Goal: Task Accomplishment & Management: Manage account settings

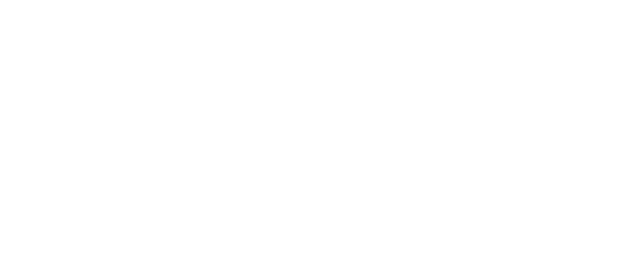
select select "*"
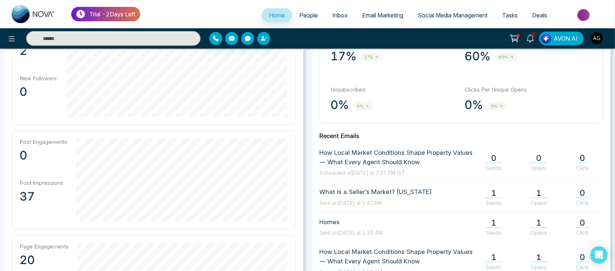
scroll to position [249, 0]
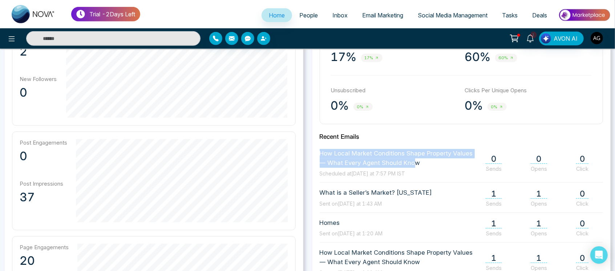
drag, startPoint x: 312, startPoint y: 158, endPoint x: 444, endPoint y: 171, distance: 132.5
click at [444, 171] on div "**********" at bounding box center [461, 171] width 299 height 341
click at [444, 171] on span "Scheduled at Today at 7:57 PM IST" at bounding box center [397, 174] width 155 height 8
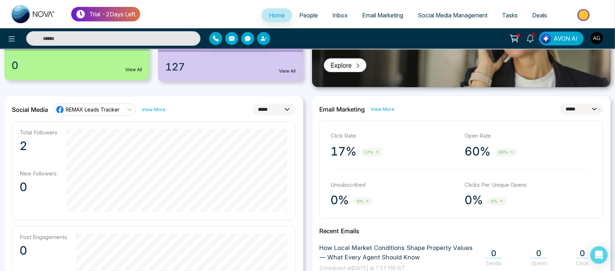
scroll to position [154, 0]
click at [585, 105] on select "**********" at bounding box center [581, 109] width 44 height 11
click at [559, 104] on select "**********" at bounding box center [581, 109] width 44 height 11
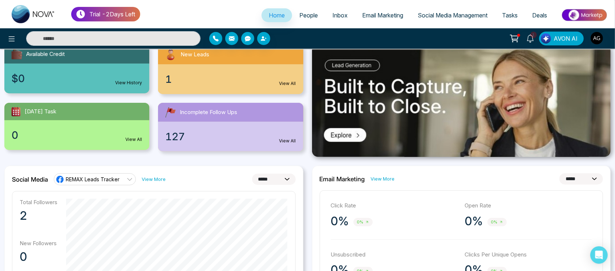
scroll to position [82, 0]
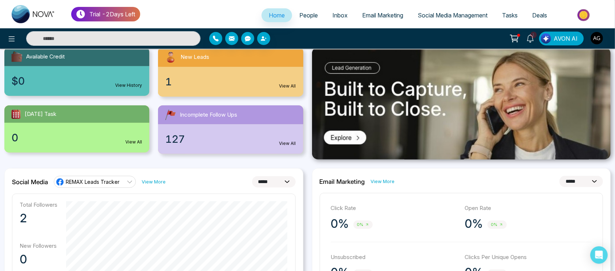
click at [581, 182] on select "**********" at bounding box center [581, 181] width 44 height 11
select select "*"
click at [559, 176] on select "**********" at bounding box center [581, 181] width 44 height 11
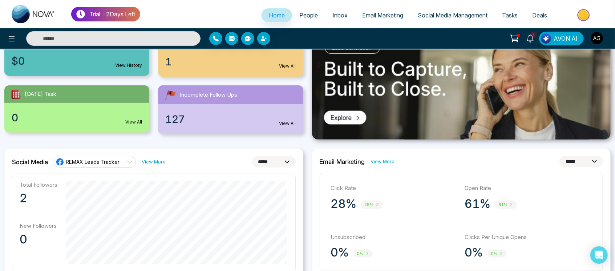
scroll to position [102, 0]
click at [578, 162] on select "**********" at bounding box center [581, 160] width 44 height 11
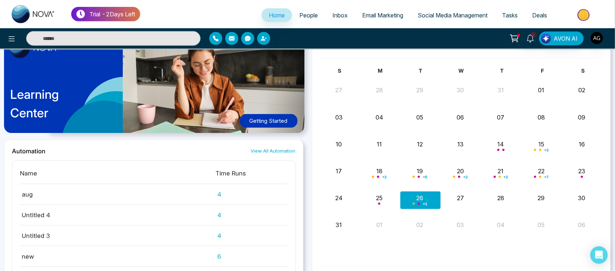
scroll to position [608, 0]
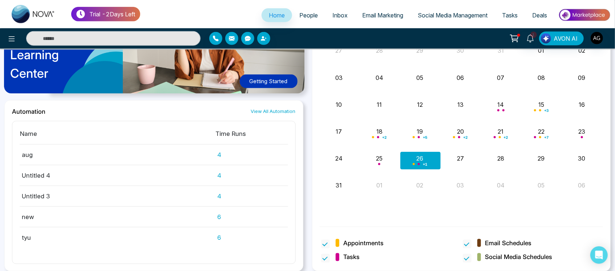
click at [299, 16] on span "People" at bounding box center [308, 15] width 19 height 7
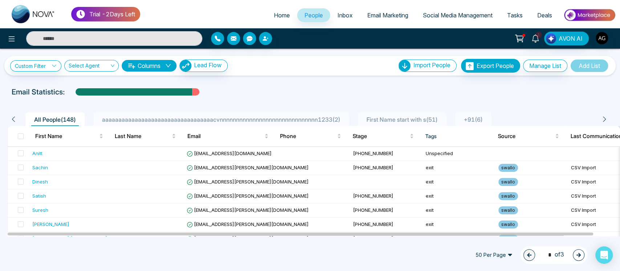
click at [337, 16] on span "Inbox" at bounding box center [344, 15] width 15 height 7
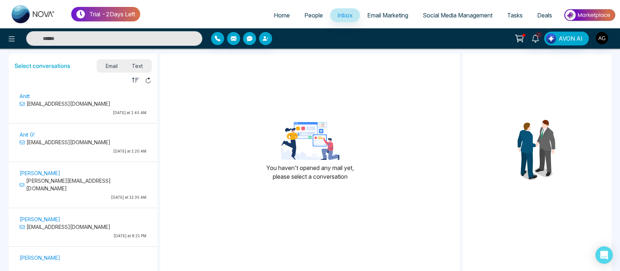
click at [388, 15] on span "Email Marketing" at bounding box center [387, 15] width 41 height 7
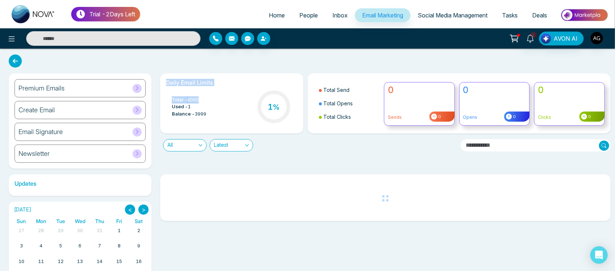
drag, startPoint x: 161, startPoint y: 77, endPoint x: 222, endPoint y: 120, distance: 74.8
click at [222, 120] on div "Daily Email Limits Total - 4000 Used - 1 Balance - 3999 1 %" at bounding box center [231, 103] width 143 height 60
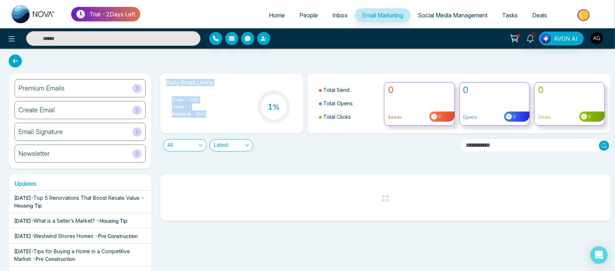
click at [454, 15] on span "Social Media Management" at bounding box center [453, 15] width 70 height 7
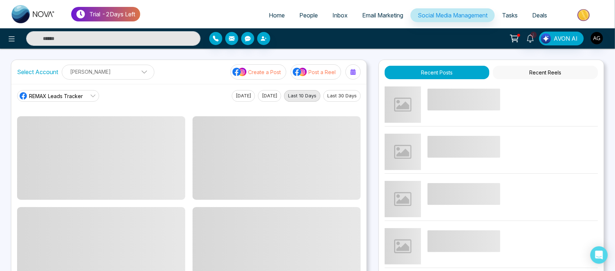
click at [517, 13] on span "Tasks" at bounding box center [510, 15] width 16 height 7
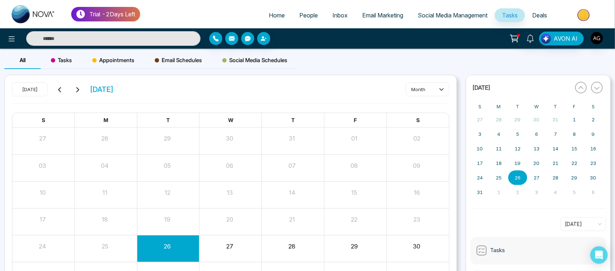
click at [532, 13] on span "Deals" at bounding box center [539, 15] width 15 height 7
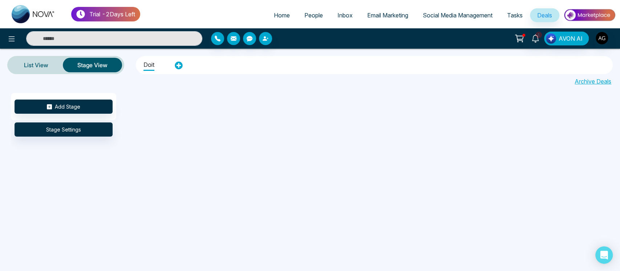
click at [276, 14] on span "Home" at bounding box center [282, 15] width 16 height 7
select select "*"
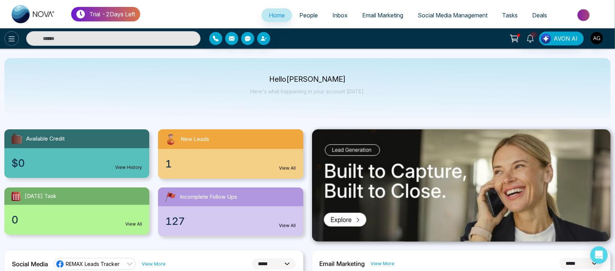
click at [13, 44] on button at bounding box center [11, 38] width 15 height 15
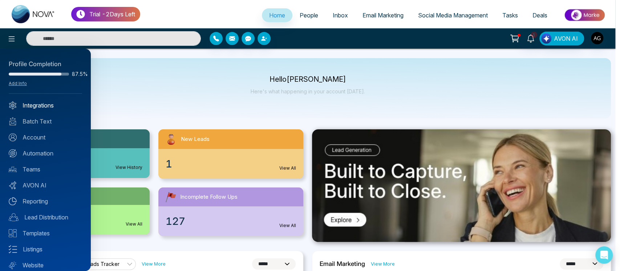
click at [57, 105] on link "Integrations" at bounding box center [45, 105] width 73 height 9
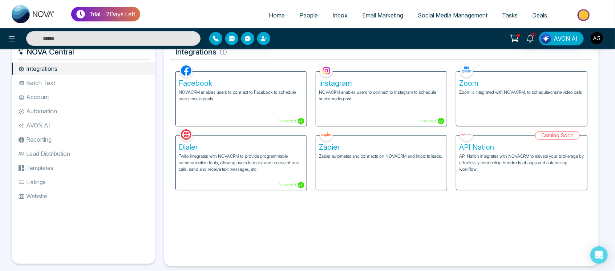
scroll to position [17, 0]
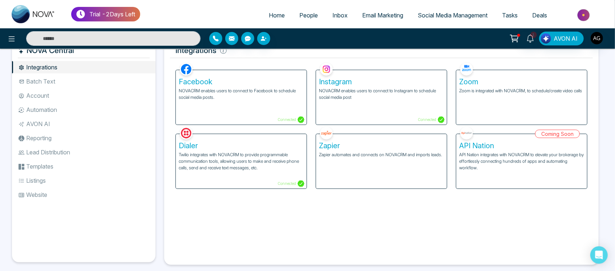
click at [515, 105] on div "Zoom Zoom is integrated with NOVACRM, to schedule/create video calls" at bounding box center [521, 97] width 131 height 54
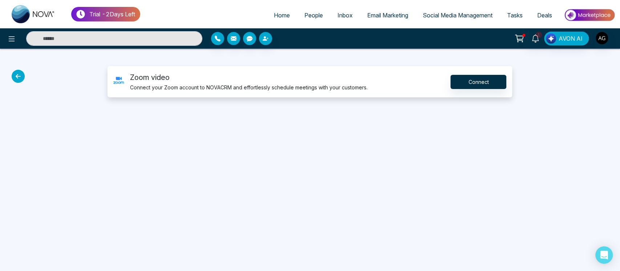
click at [278, 23] on ul "Home People Inbox Email Marketing Social Media Management Tasks Deals" at bounding box center [377, 16] width 475 height 20
click at [278, 20] on link "Home" at bounding box center [282, 15] width 31 height 14
select select "*"
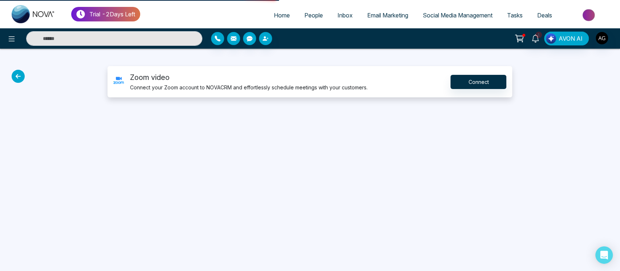
select select "*"
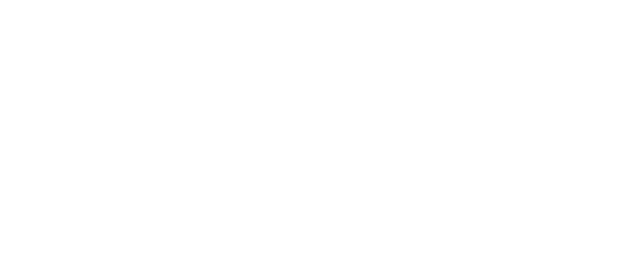
select select "*"
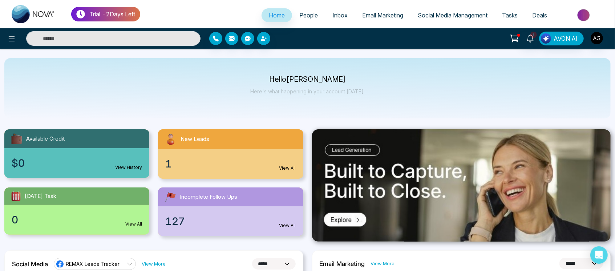
click at [539, 14] on span "Deals" at bounding box center [539, 15] width 15 height 7
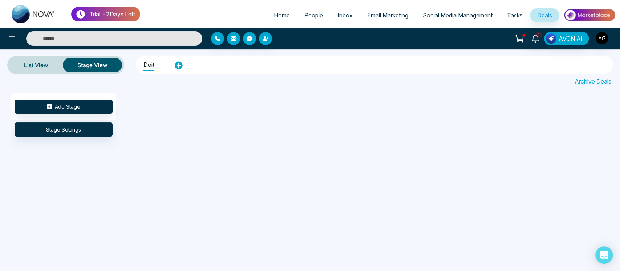
click at [603, 15] on img at bounding box center [589, 15] width 53 height 16
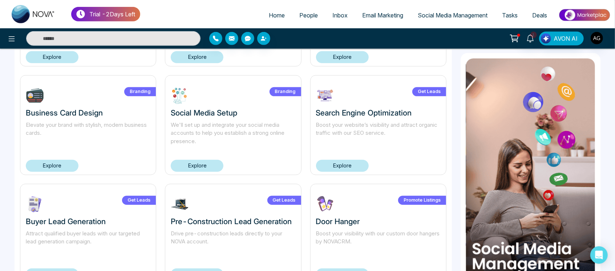
scroll to position [255, 0]
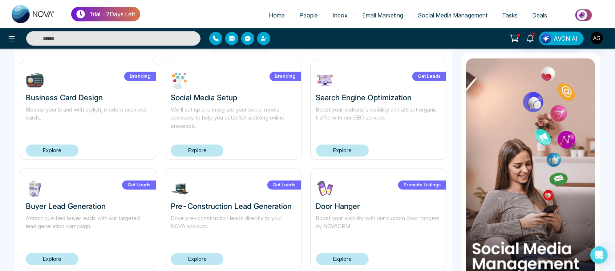
click at [205, 154] on link "Explore" at bounding box center [197, 151] width 53 height 12
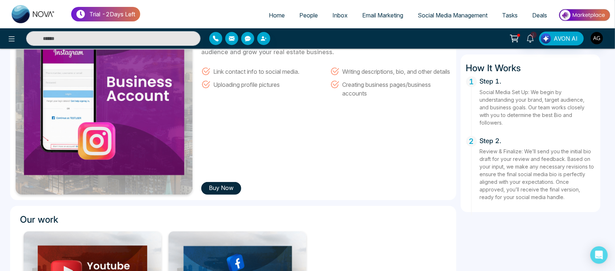
scroll to position [89, 0]
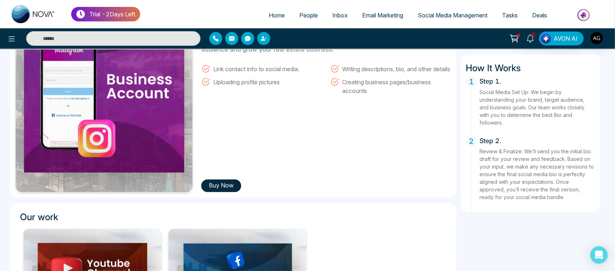
click at [217, 188] on button "Buy Now" at bounding box center [221, 185] width 40 height 13
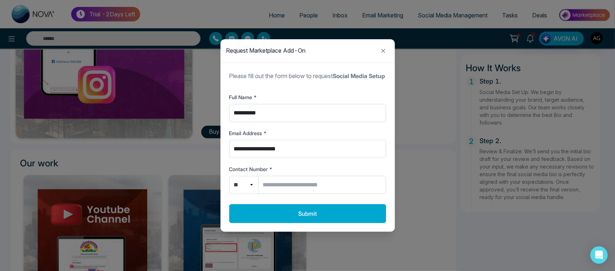
scroll to position [143, 0]
click at [239, 190] on select "** ***" at bounding box center [243, 185] width 29 height 18
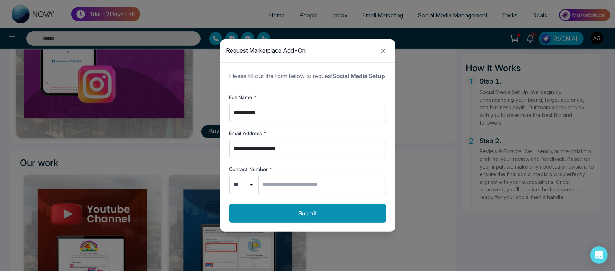
click at [307, 221] on button "Submit" at bounding box center [307, 213] width 157 height 19
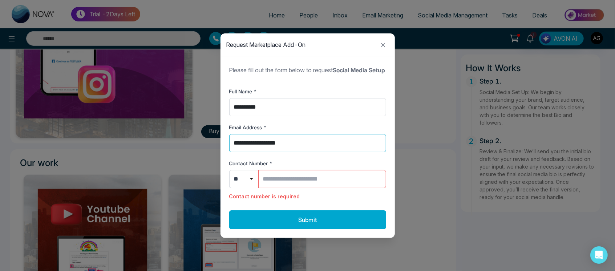
click at [264, 150] on input "**********" at bounding box center [307, 143] width 157 height 18
drag, startPoint x: 330, startPoint y: 148, endPoint x: 173, endPoint y: 153, distance: 157.4
click at [173, 153] on div "**********" at bounding box center [307, 135] width 615 height 271
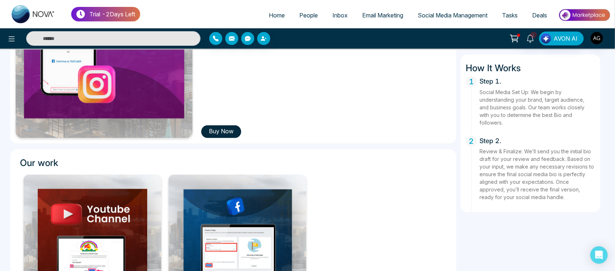
click at [226, 127] on button "Buy Now" at bounding box center [221, 131] width 40 height 13
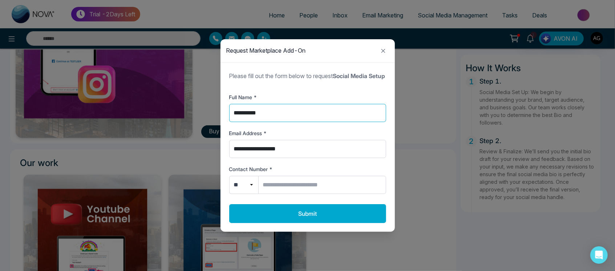
drag, startPoint x: 283, startPoint y: 118, endPoint x: 214, endPoint y: 121, distance: 69.8
click at [214, 121] on div "**********" at bounding box center [307, 135] width 615 height 271
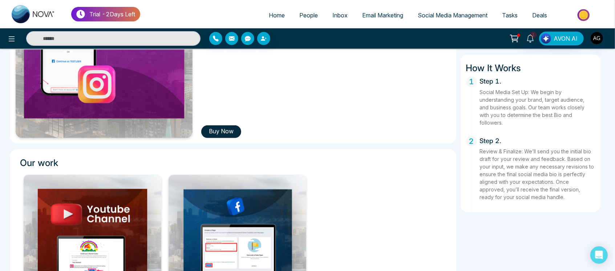
click at [216, 129] on button "Buy Now" at bounding box center [221, 131] width 40 height 13
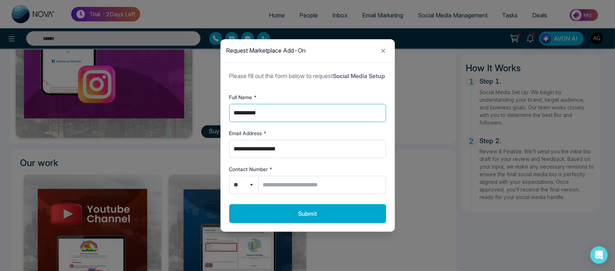
drag, startPoint x: 281, startPoint y: 109, endPoint x: 189, endPoint y: 115, distance: 92.8
click at [189, 115] on div "**********" at bounding box center [307, 135] width 615 height 271
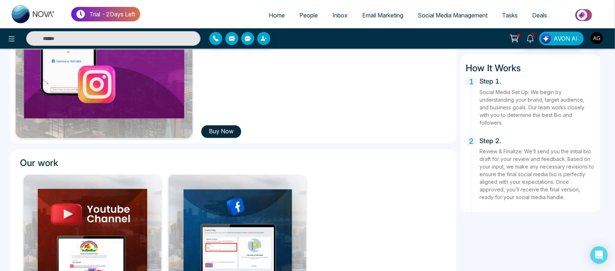
click at [210, 130] on button "Buy Now" at bounding box center [221, 131] width 40 height 13
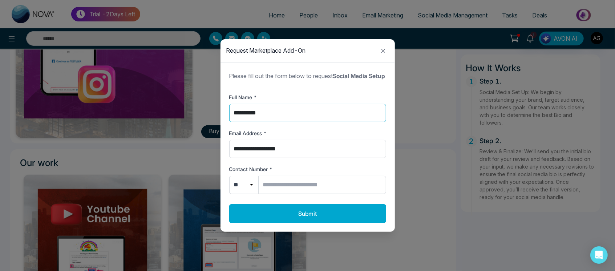
drag, startPoint x: 290, startPoint y: 112, endPoint x: 224, endPoint y: 114, distance: 66.1
click at [224, 114] on div "**********" at bounding box center [307, 152] width 174 height 160
type input "*"
type input "****"
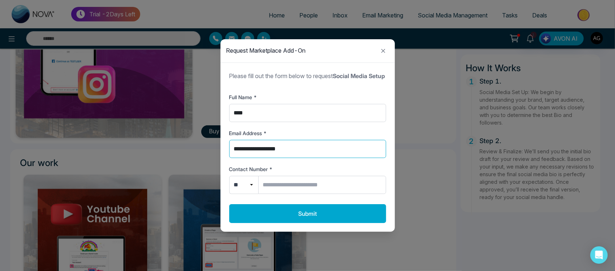
drag, startPoint x: 304, startPoint y: 156, endPoint x: 227, endPoint y: 157, distance: 76.6
click at [227, 157] on div "**********" at bounding box center [307, 152] width 174 height 160
type input "**********"
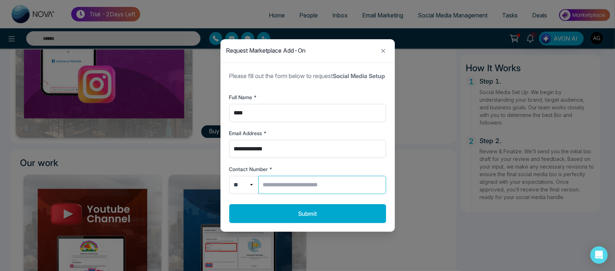
click at [289, 185] on input "Contact Number *" at bounding box center [322, 185] width 128 height 18
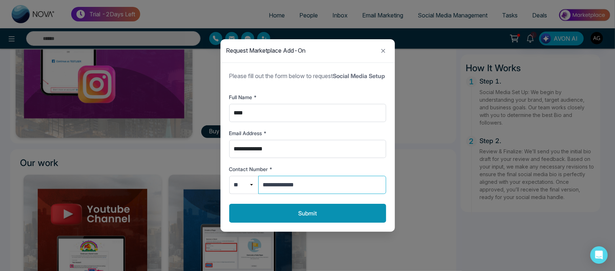
type input "**********"
click at [311, 208] on button "Submit" at bounding box center [307, 213] width 157 height 19
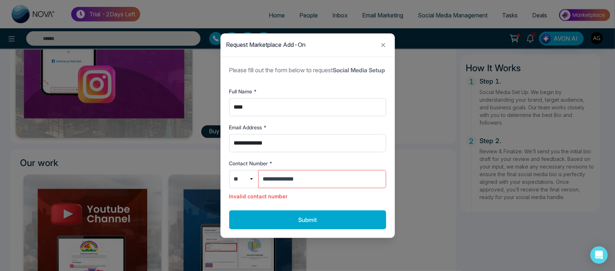
click at [311, 208] on form "**********" at bounding box center [307, 147] width 157 height 163
drag, startPoint x: 322, startPoint y: 186, endPoint x: 239, endPoint y: 185, distance: 82.8
click at [239, 185] on div "**********" at bounding box center [307, 179] width 157 height 18
click at [239, 185] on select "** ***" at bounding box center [243, 179] width 29 height 18
select select "**"
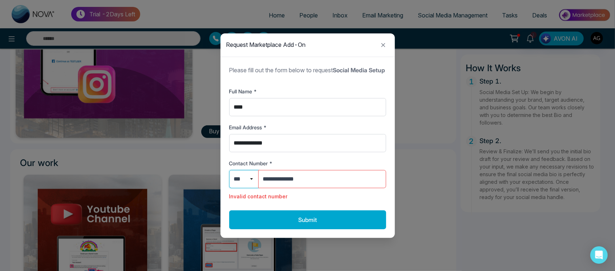
click at [229, 174] on select "** ***" at bounding box center [243, 179] width 29 height 18
click at [379, 41] on icon "Close modal" at bounding box center [383, 45] width 9 height 9
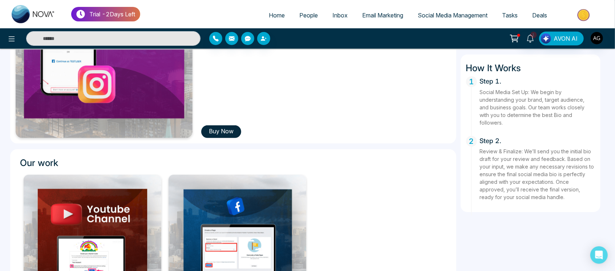
click at [269, 12] on span "Home" at bounding box center [277, 15] width 16 height 7
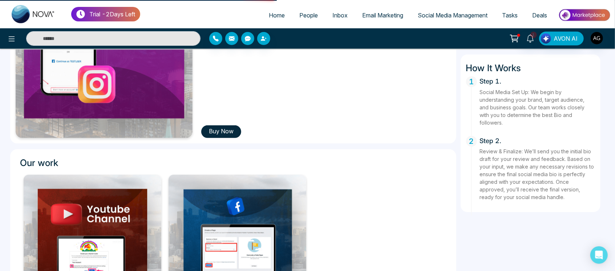
select select "*"
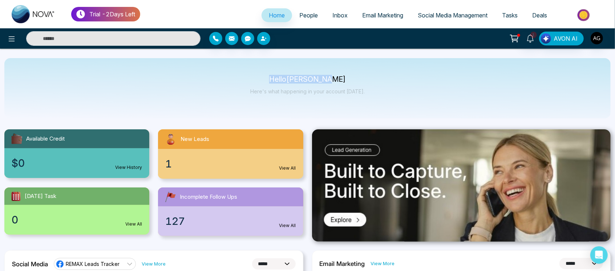
drag, startPoint x: 265, startPoint y: 72, endPoint x: 358, endPoint y: 97, distance: 96.8
click at [358, 97] on div "Hello Anit Gupta Here's what happening in your account today." at bounding box center [307, 88] width 606 height 60
click at [358, 97] on div "Hello Anit Gupta Here's what happening in your account today." at bounding box center [307, 88] width 114 height 24
click at [305, 10] on link "People" at bounding box center [308, 15] width 33 height 14
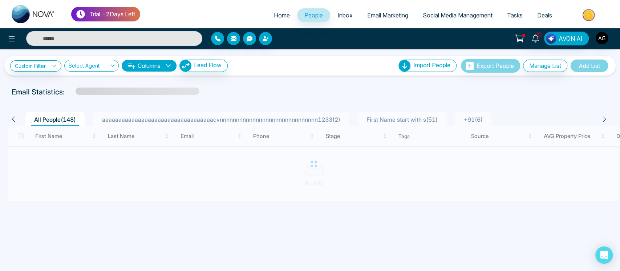
click at [274, 12] on span "Home" at bounding box center [282, 15] width 16 height 7
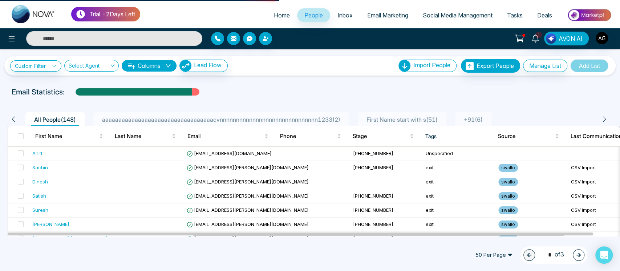
select select "*"
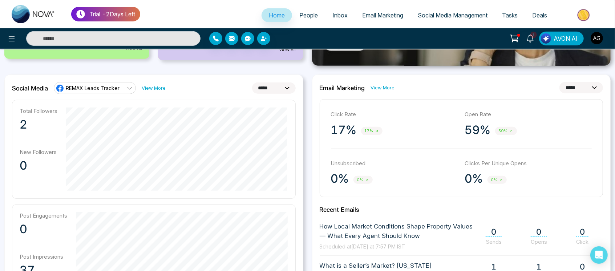
scroll to position [171, 0]
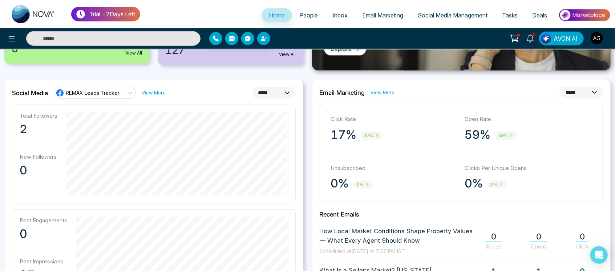
click at [110, 95] on span "REMAX Leads Tracker" at bounding box center [93, 92] width 54 height 7
click at [149, 94] on link "View More" at bounding box center [154, 92] width 24 height 7
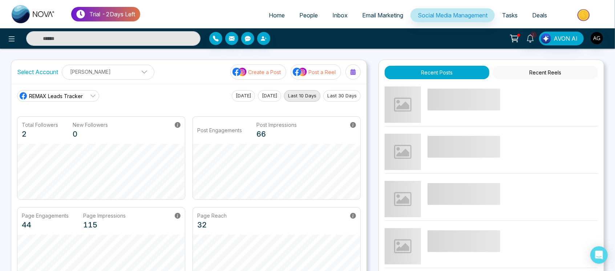
click at [108, 71] on p "[PERSON_NAME]" at bounding box center [107, 72] width 83 height 12
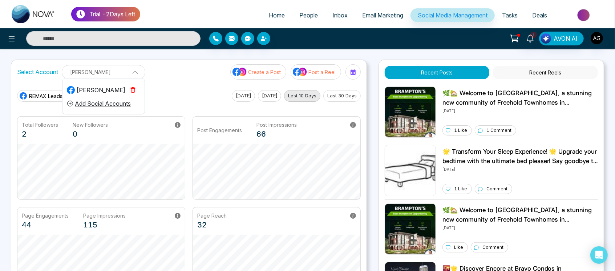
click at [105, 103] on button "Add Social Accounts" at bounding box center [99, 103] width 64 height 9
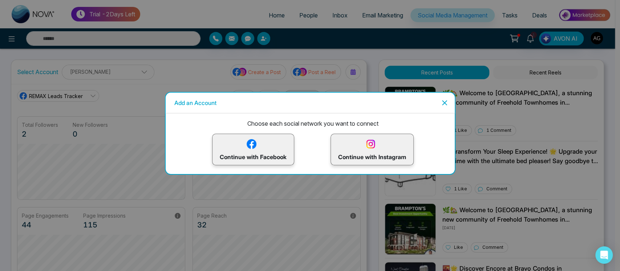
click at [265, 151] on p "Continue with Facebook" at bounding box center [253, 150] width 67 height 24
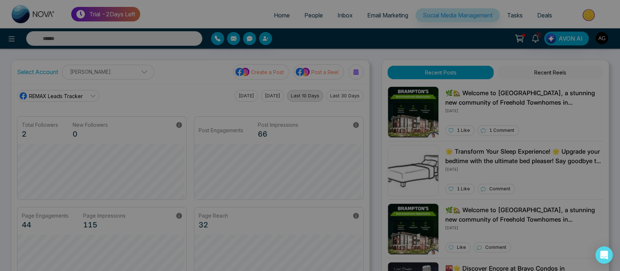
scroll to position [27, 0]
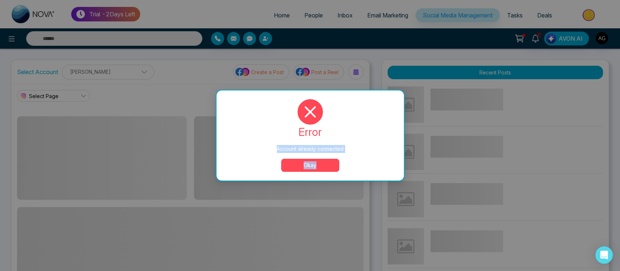
drag, startPoint x: 277, startPoint y: 150, endPoint x: 332, endPoint y: 160, distance: 55.4
click at [332, 160] on div "error Account already connected Okay" at bounding box center [310, 135] width 170 height 73
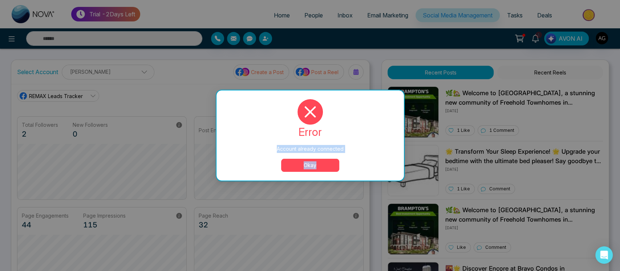
click at [332, 160] on button "Okay" at bounding box center [310, 165] width 58 height 13
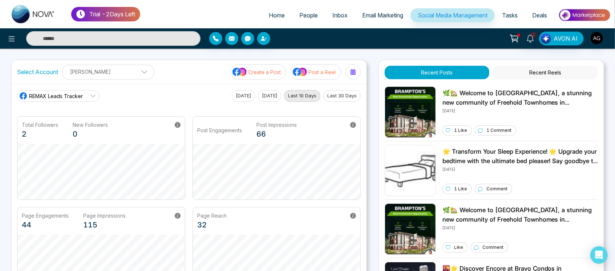
click at [74, 98] on span "REMAX Leads Tracker" at bounding box center [56, 96] width 54 height 8
click at [129, 74] on p "[PERSON_NAME]" at bounding box center [107, 72] width 83 height 12
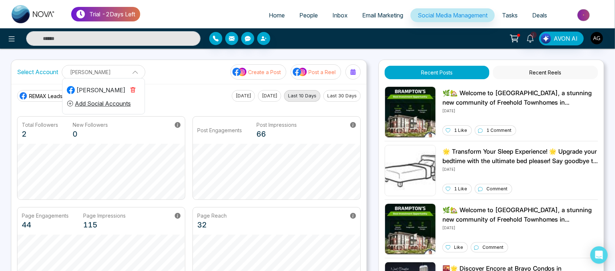
click at [125, 105] on button "Add Social Accounts" at bounding box center [99, 103] width 64 height 9
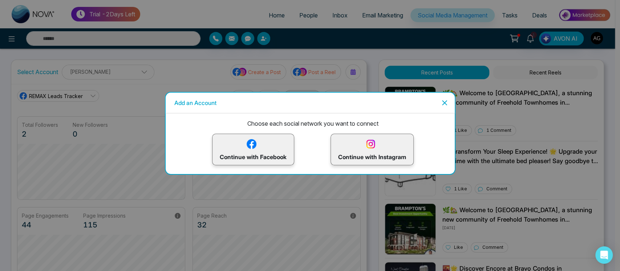
click at [270, 155] on p "Continue with Facebook" at bounding box center [253, 150] width 67 height 24
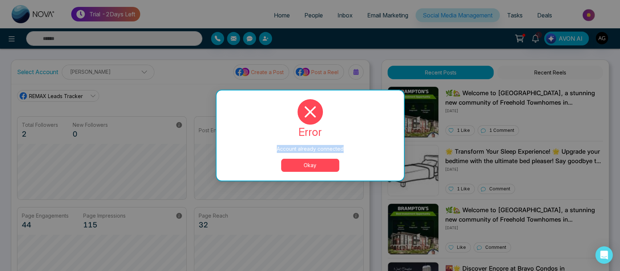
drag, startPoint x: 276, startPoint y: 150, endPoint x: 345, endPoint y: 151, distance: 69.4
click at [345, 151] on div "Account already connected" at bounding box center [310, 149] width 158 height 8
click at [309, 167] on button "Okay" at bounding box center [310, 165] width 58 height 13
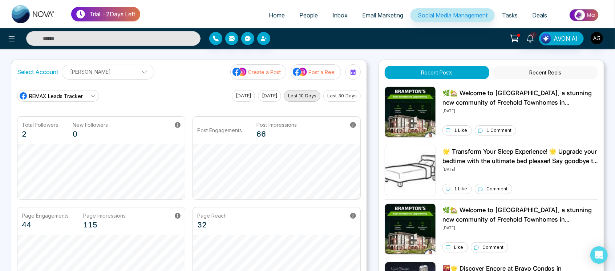
click at [263, 11] on link "Home" at bounding box center [276, 15] width 31 height 14
select select "*"
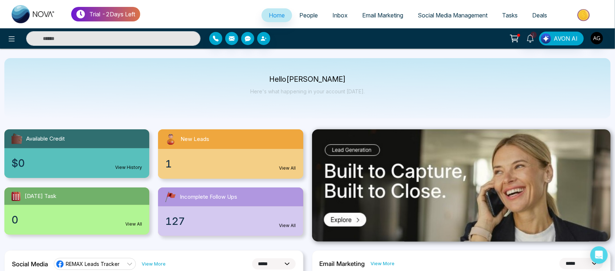
click at [299, 15] on span "People" at bounding box center [308, 15] width 19 height 7
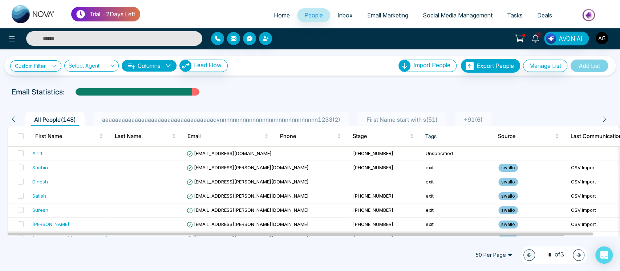
click at [160, 68] on button "Columns" at bounding box center [149, 66] width 55 height 12
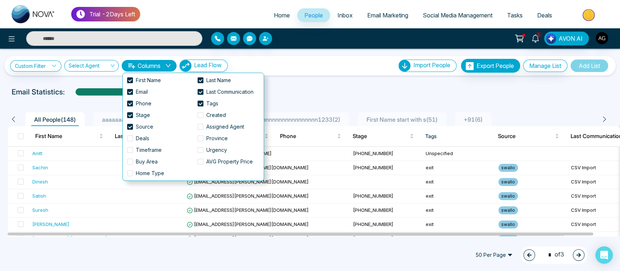
click at [328, 73] on div "**********" at bounding box center [309, 66] width 611 height 20
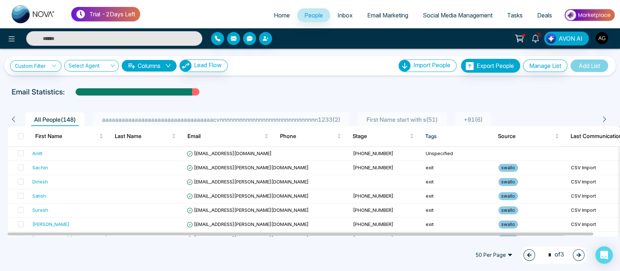
click at [283, 13] on span "Home" at bounding box center [282, 15] width 16 height 7
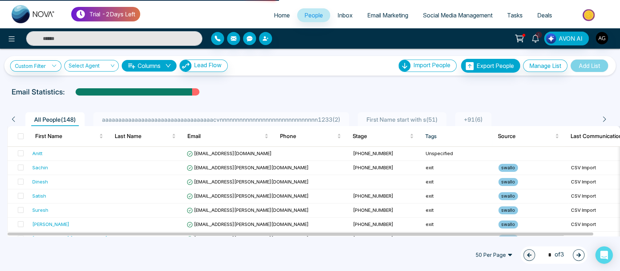
select select "*"
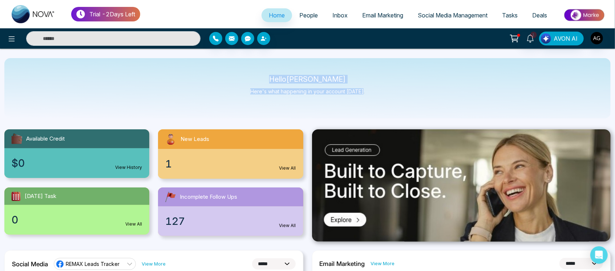
drag, startPoint x: 279, startPoint y: 78, endPoint x: 373, endPoint y: 95, distance: 96.0
click at [373, 95] on div "Hello Anit Gupta Here's what happening in your account today." at bounding box center [307, 88] width 606 height 60
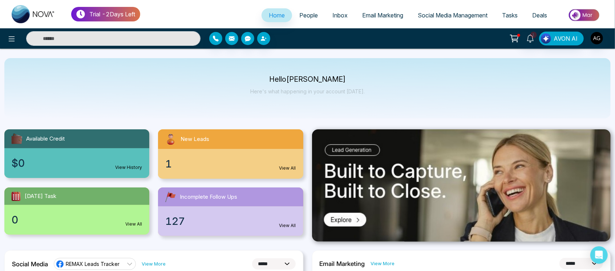
click at [4, 42] on div at bounding box center [102, 38] width 205 height 15
click at [10, 39] on icon at bounding box center [11, 39] width 9 height 9
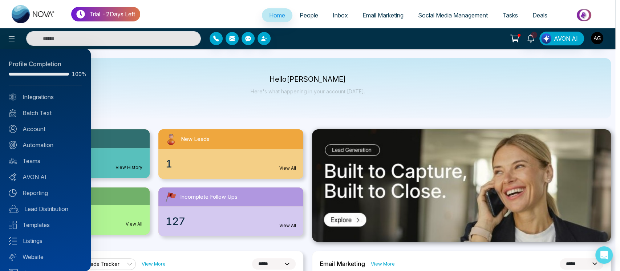
click at [109, 84] on div at bounding box center [310, 135] width 620 height 271
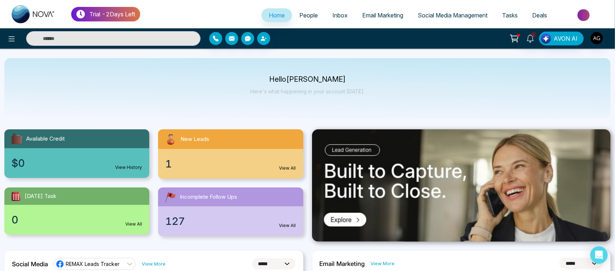
click at [141, 36] on input "text" at bounding box center [113, 38] width 174 height 15
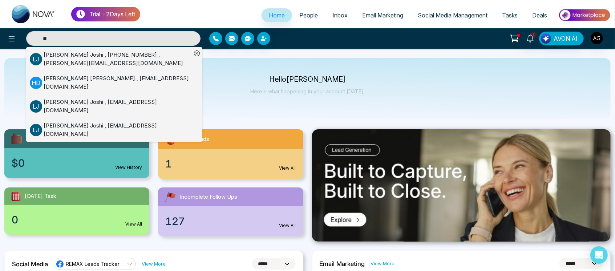
type input "**"
click at [196, 54] on icon at bounding box center [197, 53] width 3 height 3
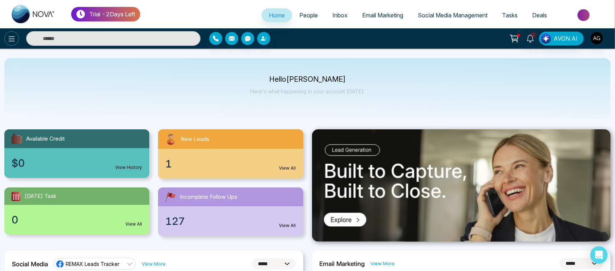
click at [11, 42] on icon at bounding box center [11, 39] width 9 height 9
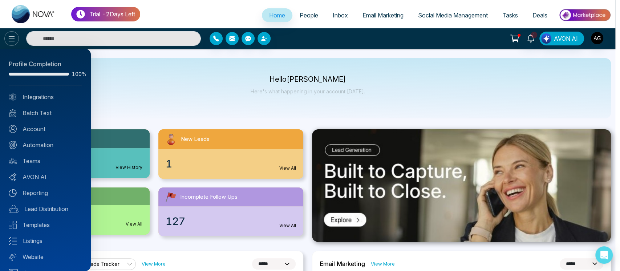
type input "**"
click at [52, 97] on link "Integrations" at bounding box center [45, 97] width 73 height 9
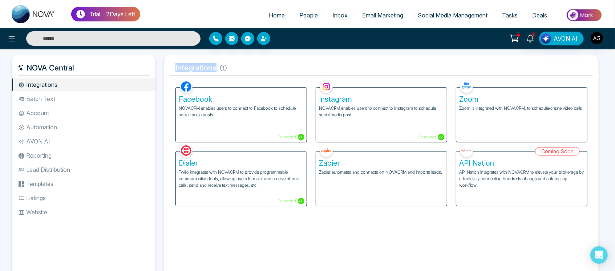
drag, startPoint x: 173, startPoint y: 68, endPoint x: 244, endPoint y: 69, distance: 71.9
click at [244, 69] on h5 "Integrations" at bounding box center [381, 67] width 423 height 15
drag, startPoint x: 177, startPoint y: 65, endPoint x: 247, endPoint y: 70, distance: 69.9
click at [247, 70] on h5 "Integrations" at bounding box center [381, 67] width 423 height 15
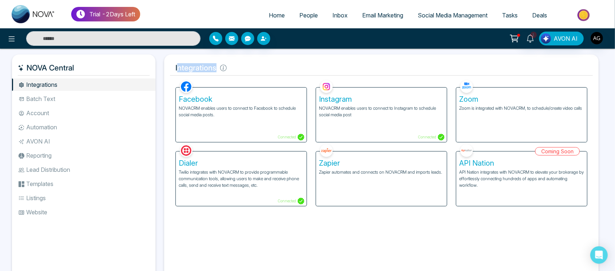
click at [247, 70] on h5 "Integrations" at bounding box center [381, 67] width 423 height 15
click at [67, 97] on li "Batch Text" at bounding box center [83, 99] width 143 height 12
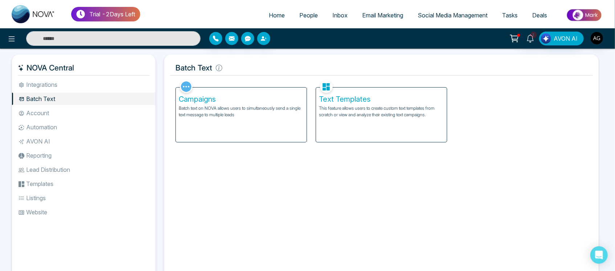
click at [81, 80] on li "Integrations" at bounding box center [83, 84] width 143 height 12
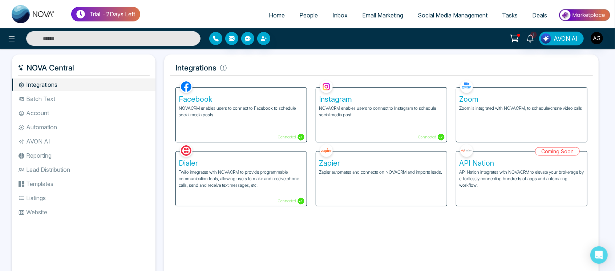
click at [214, 39] on icon "button" at bounding box center [216, 39] width 6 height 6
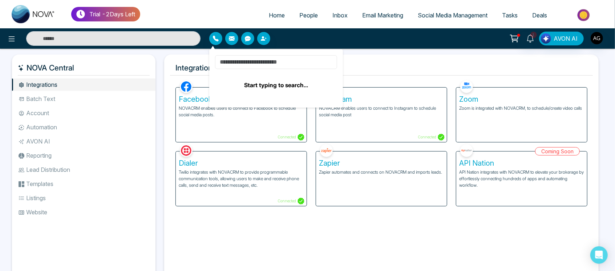
click at [261, 64] on input at bounding box center [276, 62] width 122 height 14
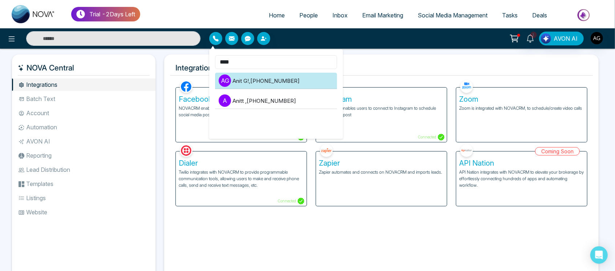
type input "****"
click at [271, 76] on li "A G Anit G! , +919930053035" at bounding box center [276, 81] width 122 height 16
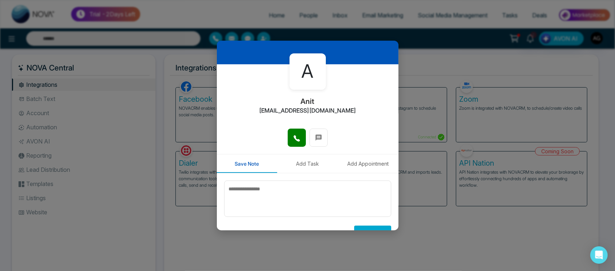
scroll to position [25, 0]
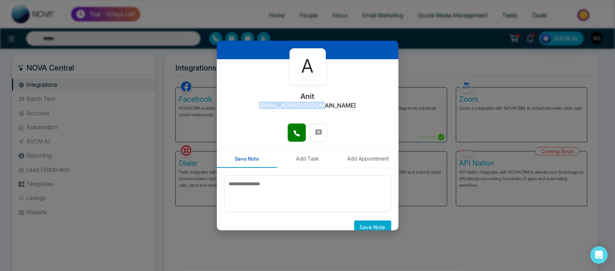
drag, startPoint x: 272, startPoint y: 106, endPoint x: 356, endPoint y: 101, distance: 84.4
click at [356, 101] on div "A Anit anit@mmnovatech.com" at bounding box center [308, 91] width 182 height 64
click at [296, 135] on icon at bounding box center [296, 133] width 6 height 6
click at [363, 104] on div "A Anit anit@mmnovatech.com" at bounding box center [308, 91] width 182 height 64
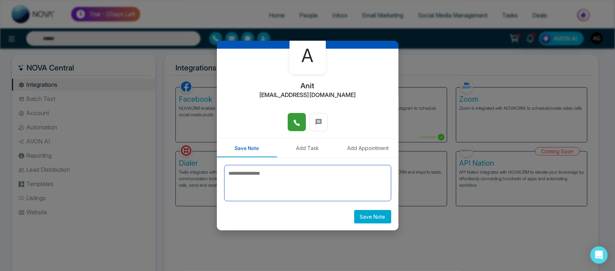
click at [260, 168] on textarea at bounding box center [307, 183] width 167 height 36
click at [260, 170] on textarea at bounding box center [307, 183] width 167 height 36
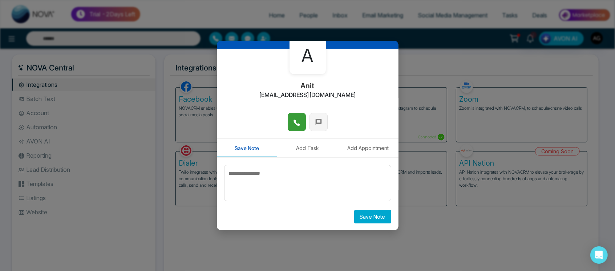
click at [319, 123] on icon at bounding box center [318, 121] width 7 height 7
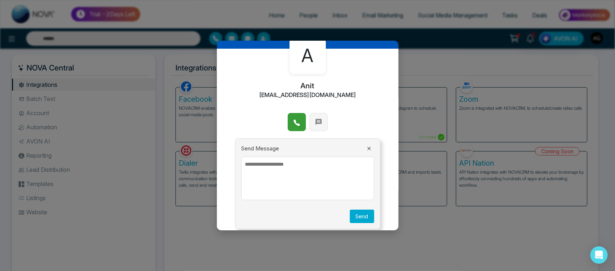
click at [318, 127] on button at bounding box center [318, 122] width 18 height 18
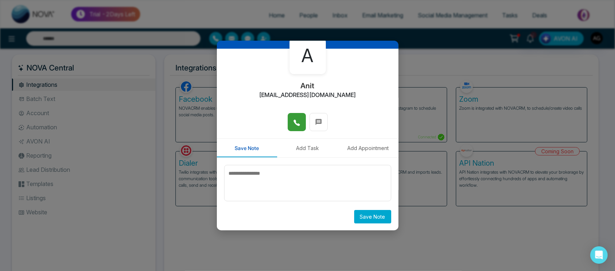
scroll to position [0, 0]
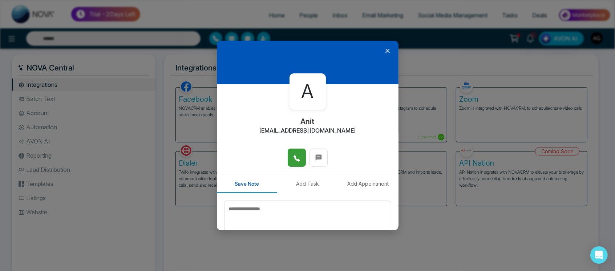
click at [384, 48] on icon at bounding box center [387, 50] width 7 height 7
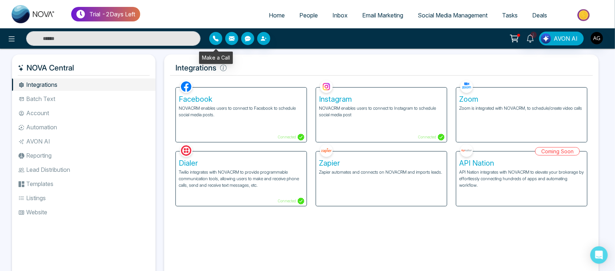
click at [220, 37] on button "button" at bounding box center [215, 38] width 13 height 13
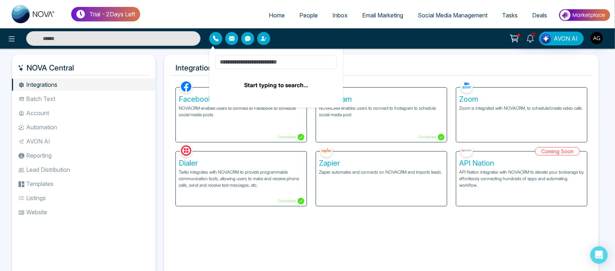
click at [278, 66] on input at bounding box center [276, 62] width 122 height 14
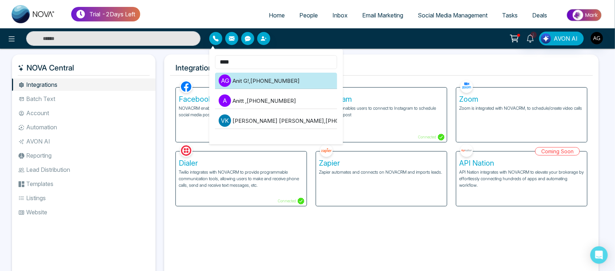
type input "****"
click at [291, 80] on li "A G Anit G! , +919930053035" at bounding box center [276, 81] width 122 height 16
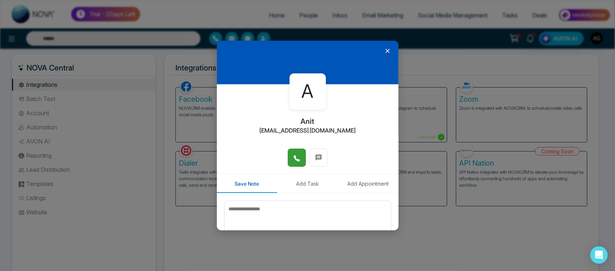
click at [299, 149] on button at bounding box center [297, 158] width 18 height 18
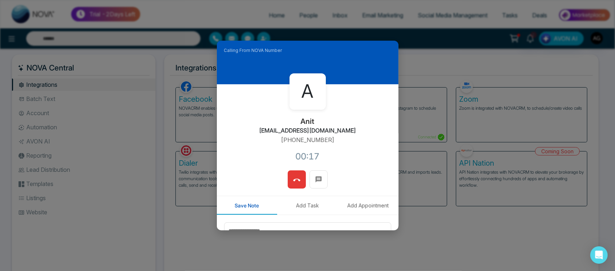
click at [290, 179] on button at bounding box center [297, 179] width 18 height 18
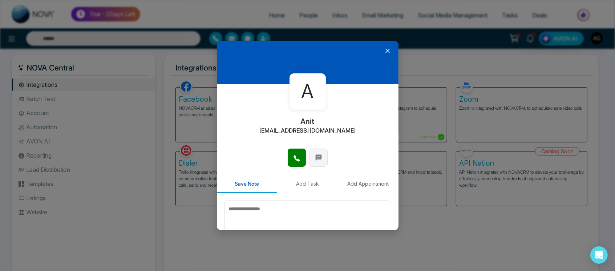
click at [315, 159] on icon at bounding box center [318, 157] width 6 height 6
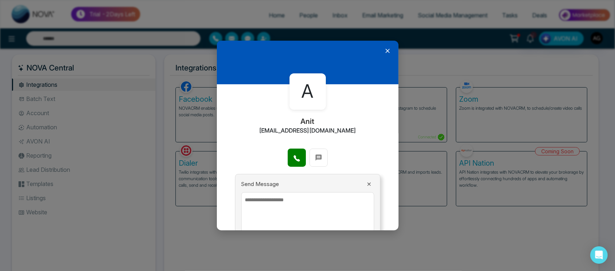
click at [384, 54] on icon at bounding box center [387, 50] width 7 height 7
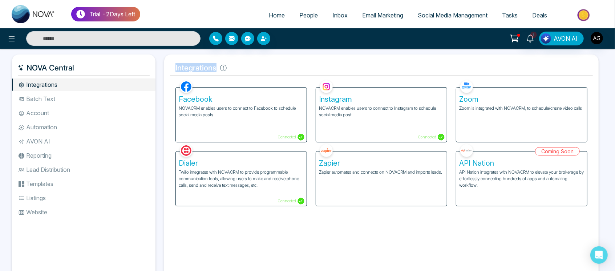
drag, startPoint x: 233, startPoint y: 67, endPoint x: 162, endPoint y: 66, distance: 70.5
click at [162, 66] on div "Integrations Facebook NOVACRM enables users to connect to Facebook to schedule …" at bounding box center [381, 168] width 443 height 228
click at [175, 66] on h5 "Integrations" at bounding box center [381, 67] width 423 height 15
drag, startPoint x: 175, startPoint y: 66, endPoint x: 224, endPoint y: 68, distance: 49.1
click at [224, 68] on h5 "Integrations" at bounding box center [381, 67] width 423 height 15
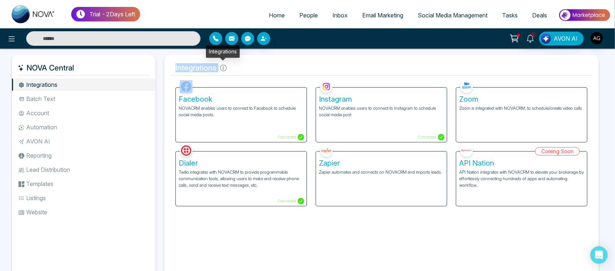
click at [224, 68] on icon at bounding box center [223, 68] width 7 height 7
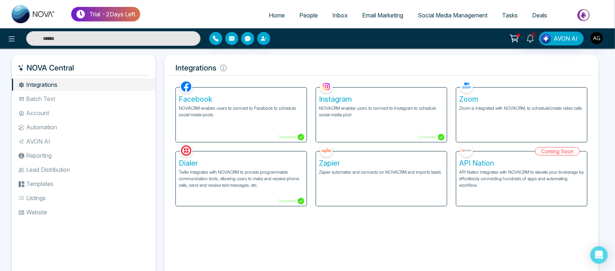
click at [279, 17] on span "Home" at bounding box center [277, 15] width 16 height 7
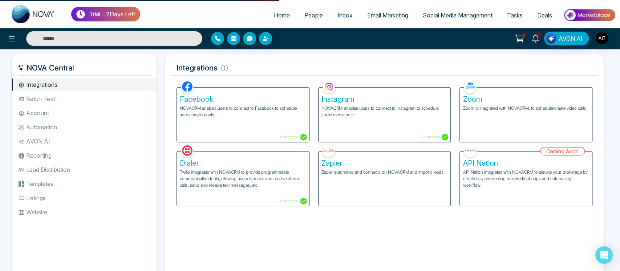
select select "*"
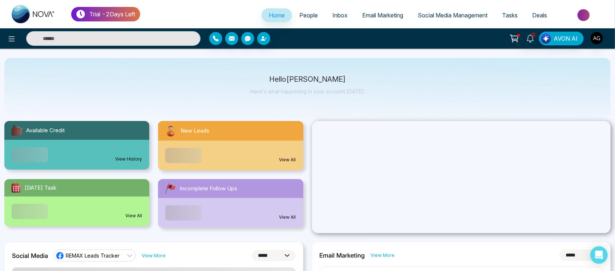
scroll to position [11, 0]
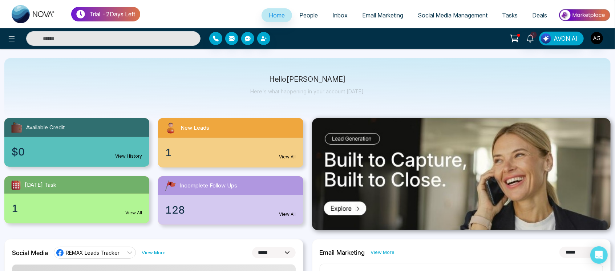
click at [130, 201] on div "1 View All" at bounding box center [76, 209] width 145 height 30
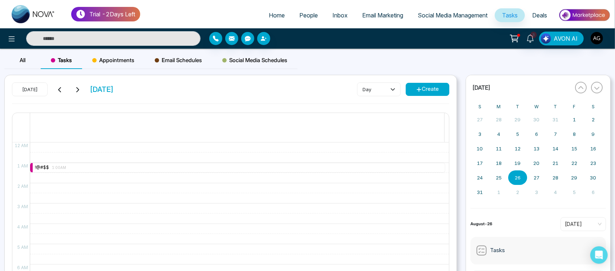
click at [117, 63] on span "Appointments" at bounding box center [113, 60] width 42 height 9
click at [24, 58] on span "All" at bounding box center [23, 60] width 6 height 7
click at [64, 94] on button at bounding box center [60, 89] width 10 height 9
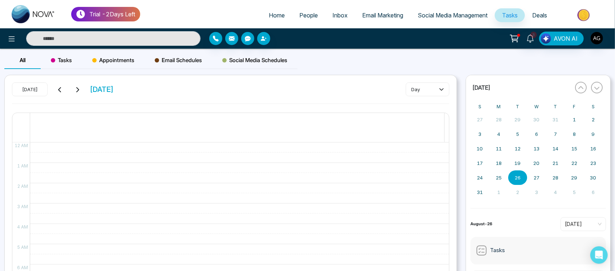
click at [76, 93] on button at bounding box center [77, 89] width 10 height 9
click at [68, 88] on div "Today Saturday August 30" at bounding box center [63, 89] width 102 height 14
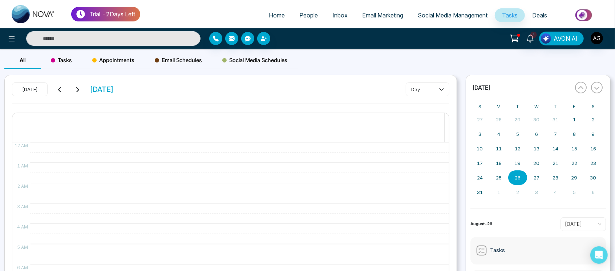
click at [429, 96] on div "Today Saturday August 30 day" at bounding box center [230, 92] width 437 height 21
click at [436, 89] on button "day" at bounding box center [428, 89] width 44 height 14
click at [425, 118] on span "week" at bounding box center [427, 116] width 34 height 8
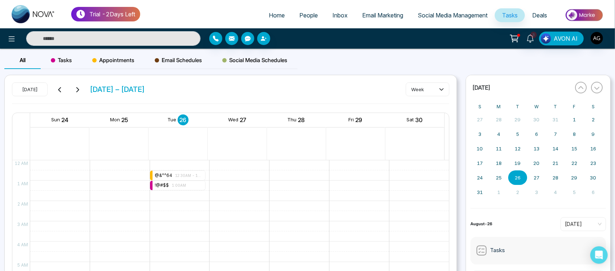
click at [180, 149] on div at bounding box center [237, 149] width 414 height 15
click at [182, 176] on span "12:30AM - 1:00 AM" at bounding box center [188, 176] width 26 height 4
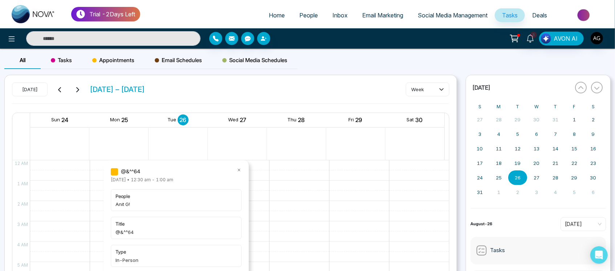
drag, startPoint x: 239, startPoint y: 165, endPoint x: 239, endPoint y: 175, distance: 10.2
click at [239, 175] on div "@&^^64 Tuesday August-26-2025 • 12:30 am - 1:00 am people Anit G! title @&^^64 …" at bounding box center [176, 245] width 145 height 170
click at [239, 175] on div "@&^^64 Tuesday August-26-2025 • 12:30 am - 1:00 am people Anit G! title @&^^64 …" at bounding box center [176, 244] width 131 height 155
click at [238, 170] on icon at bounding box center [238, 169] width 5 height 5
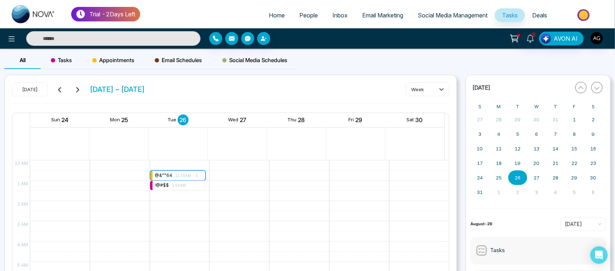
drag, startPoint x: 166, startPoint y: 173, endPoint x: 147, endPoint y: 108, distance: 68.2
click at [147, 108] on div "Today August 24 – 30 week Sun 24 Mon 25 Tue 26 Wed 27 Thu 28 Fri 29 Sat 30 12 A…" at bounding box center [231, 205] width 452 height 260
click at [49, 48] on div "3 AVON AI" at bounding box center [307, 38] width 615 height 20
click at [66, 61] on span "Tasks" at bounding box center [61, 60] width 21 height 9
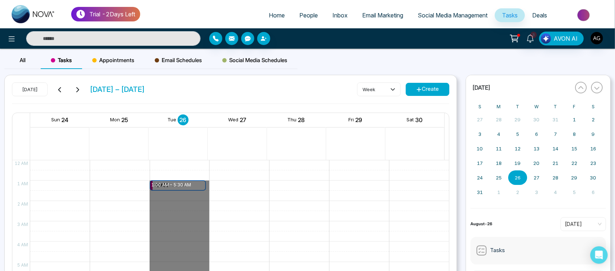
drag, startPoint x: 172, startPoint y: 185, endPoint x: 170, endPoint y: 289, distance: 104.6
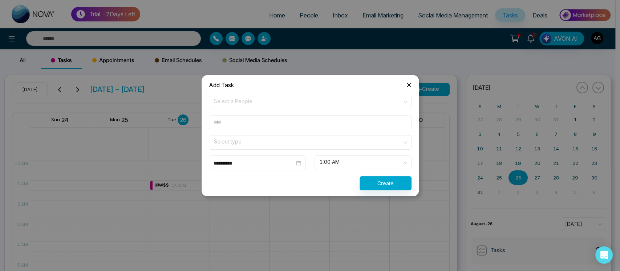
drag, startPoint x: 214, startPoint y: 243, endPoint x: 465, endPoint y: 103, distance: 287.6
click at [214, 243] on div "**********" at bounding box center [310, 135] width 620 height 271
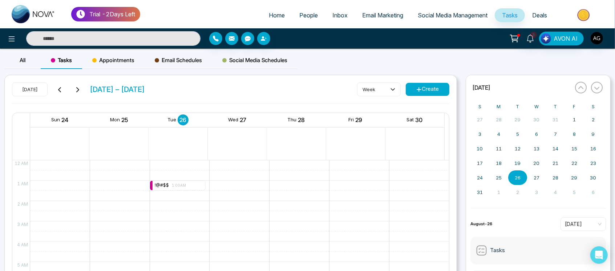
click at [108, 62] on span "Appointments" at bounding box center [113, 60] width 42 height 9
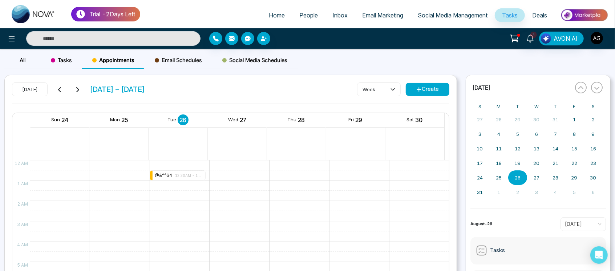
drag, startPoint x: 0, startPoint y: 62, endPoint x: 32, endPoint y: 60, distance: 32.1
click at [32, 60] on div "All Tasks Appointments Email Schedules Social Media Schedules" at bounding box center [307, 63] width 615 height 23
click at [32, 60] on div "All" at bounding box center [22, 60] width 36 height 17
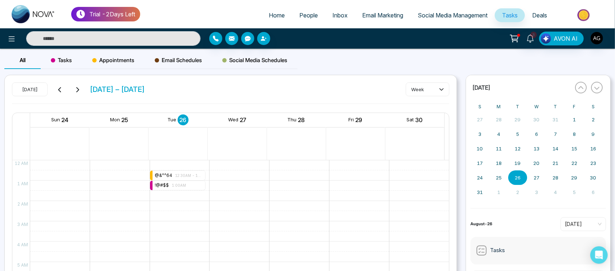
click at [262, 16] on link "Home" at bounding box center [276, 15] width 31 height 14
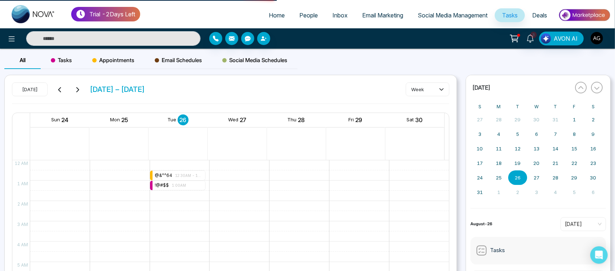
select select "*"
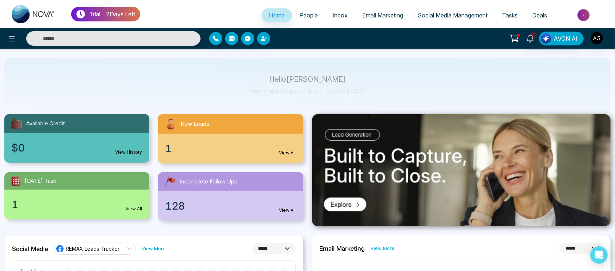
scroll to position [50, 0]
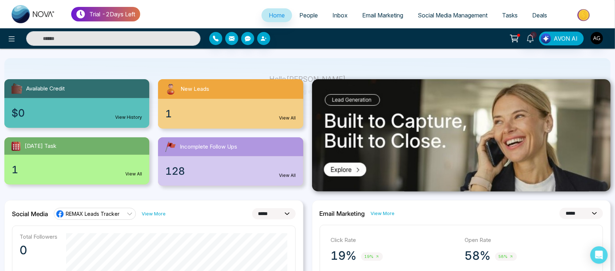
click at [305, 12] on span "People" at bounding box center [308, 15] width 19 height 7
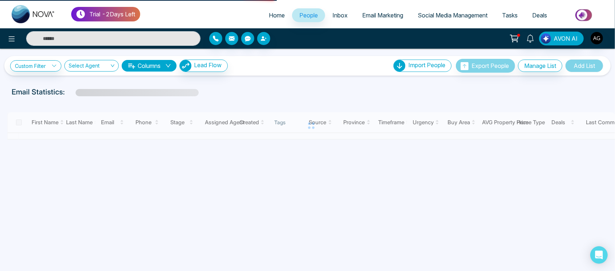
click at [271, 9] on link "Home" at bounding box center [276, 15] width 31 height 14
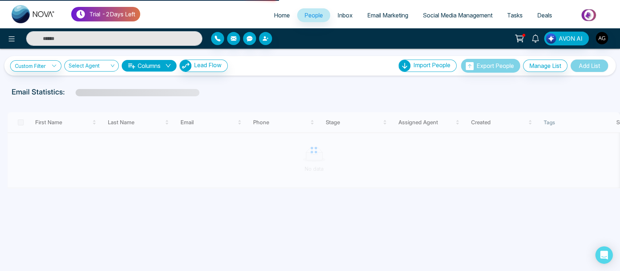
select select "*"
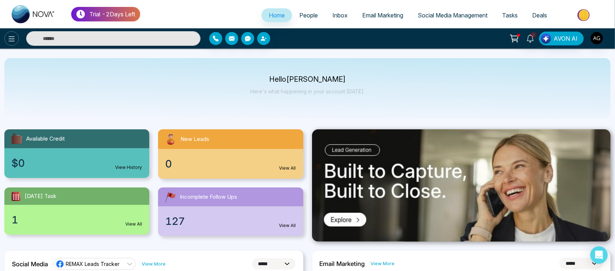
click at [15, 39] on icon at bounding box center [11, 39] width 9 height 9
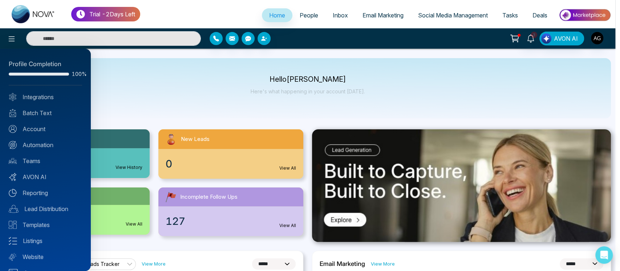
click at [276, 49] on div at bounding box center [310, 135] width 620 height 271
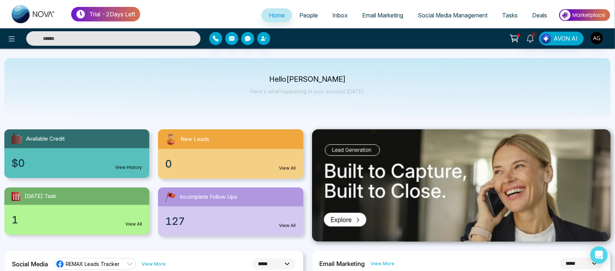
scroll to position [6, 0]
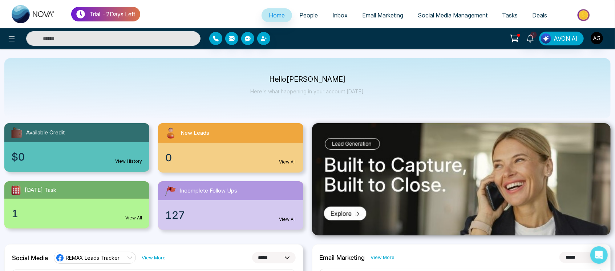
click at [299, 11] on link "People" at bounding box center [308, 15] width 33 height 14
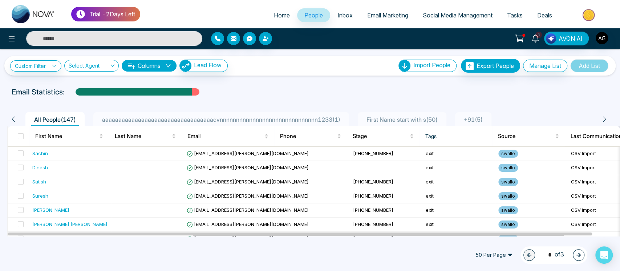
click at [236, 156] on span "cassidy94@irwin.com" at bounding box center [248, 153] width 122 height 6
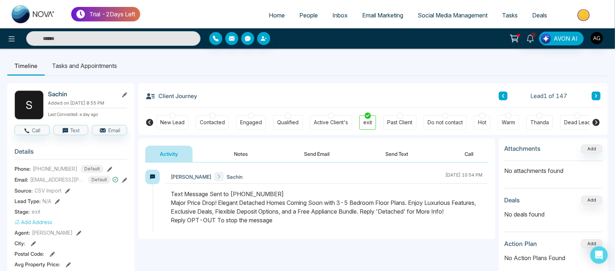
click at [593, 125] on icon at bounding box center [596, 122] width 9 height 9
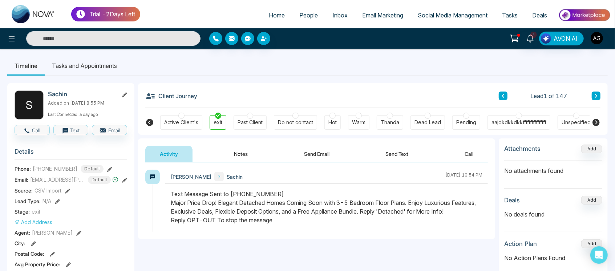
scroll to position [0, 154]
click at [593, 125] on icon at bounding box center [596, 122] width 9 height 9
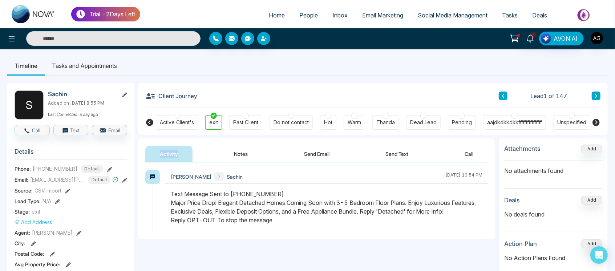
click at [593, 125] on icon at bounding box center [596, 122] width 9 height 9
drag, startPoint x: 593, startPoint y: 125, endPoint x: 593, endPoint y: 121, distance: 4.0
click at [593, 121] on icon at bounding box center [596, 122] width 9 height 9
click at [593, 121] on icon at bounding box center [595, 122] width 7 height 7
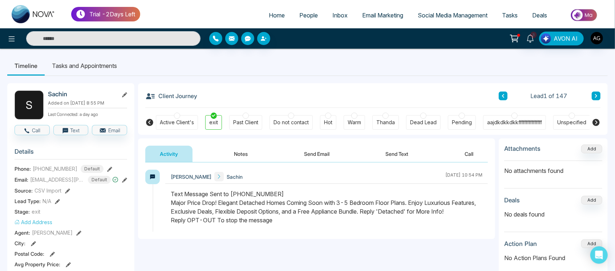
click at [149, 121] on icon at bounding box center [149, 122] width 9 height 9
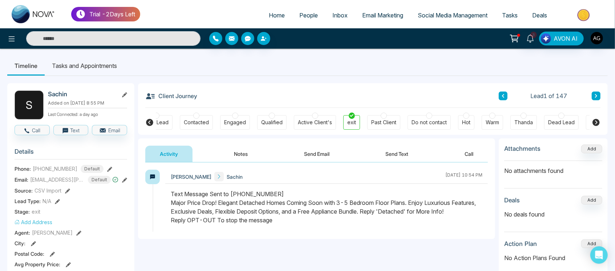
scroll to position [0, 0]
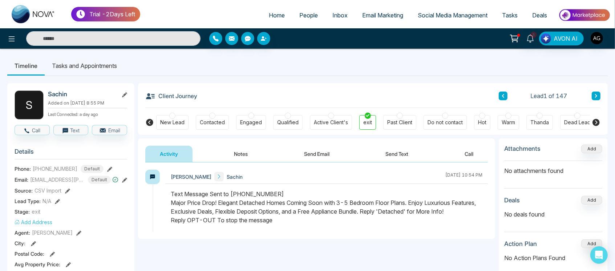
click at [149, 121] on icon at bounding box center [149, 122] width 9 height 9
click at [597, 118] on icon at bounding box center [596, 122] width 9 height 9
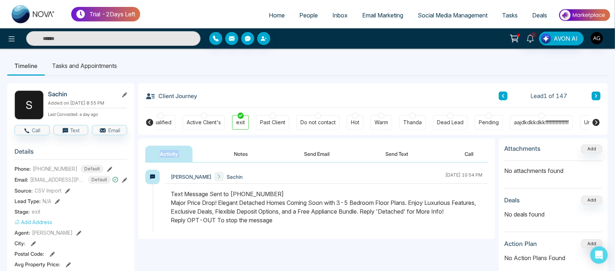
scroll to position [0, 154]
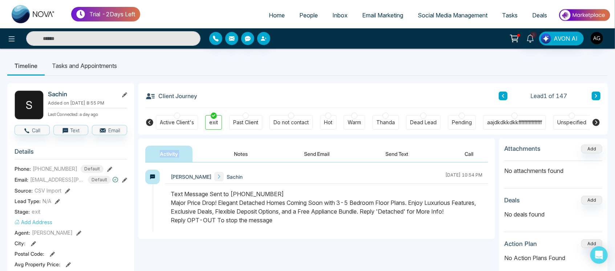
click at [597, 118] on icon at bounding box center [596, 122] width 9 height 9
click at [598, 121] on icon at bounding box center [595, 122] width 7 height 7
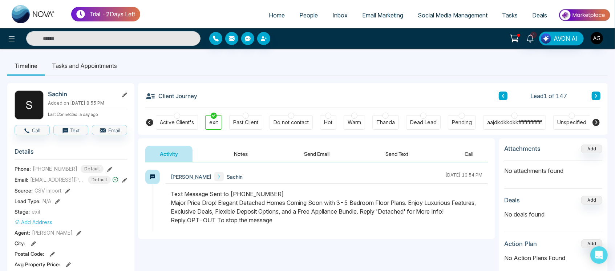
click at [598, 121] on icon at bounding box center [595, 122] width 7 height 7
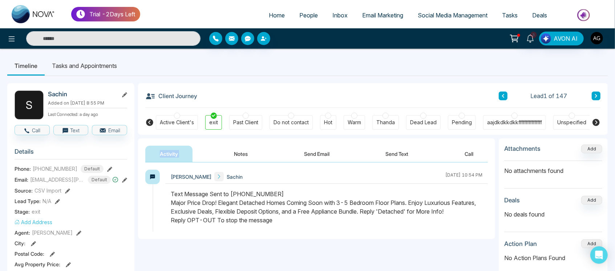
click at [598, 121] on icon at bounding box center [595, 122] width 7 height 7
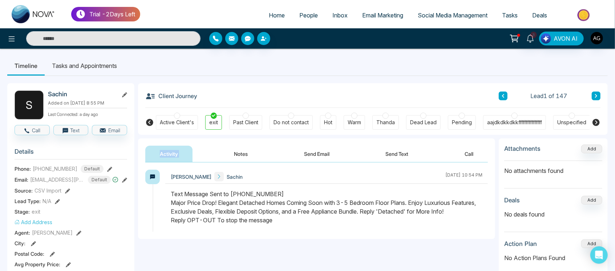
click at [598, 121] on icon at bounding box center [595, 122] width 7 height 7
click at [597, 132] on div "New Lead Contacted Engaged Qualified Active Client's exit Past Client Do not co…" at bounding box center [373, 121] width 470 height 27
click at [594, 120] on icon at bounding box center [595, 122] width 7 height 7
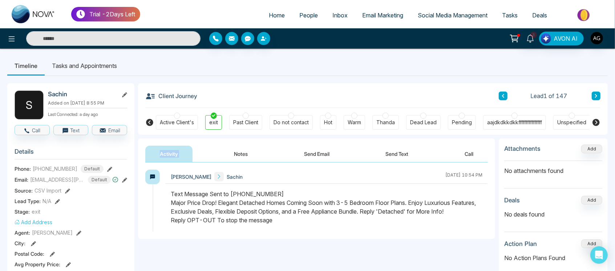
click at [594, 120] on icon at bounding box center [595, 122] width 7 height 7
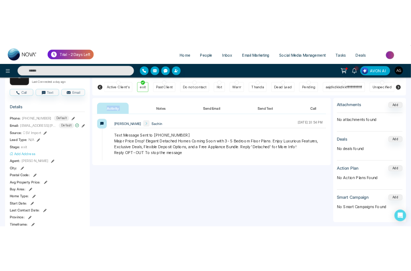
scroll to position [0, 0]
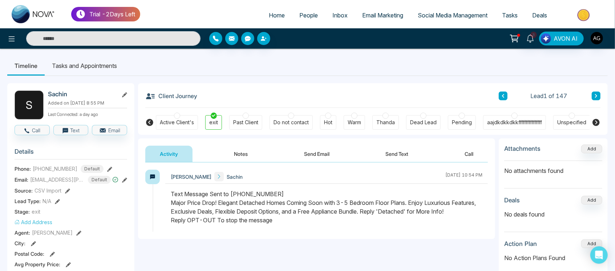
click at [605, 125] on div "New Lead Contacted Engaged Qualified Active Client's exit Past Client Do not co…" at bounding box center [373, 121] width 470 height 27
click at [594, 121] on icon at bounding box center [595, 122] width 7 height 7
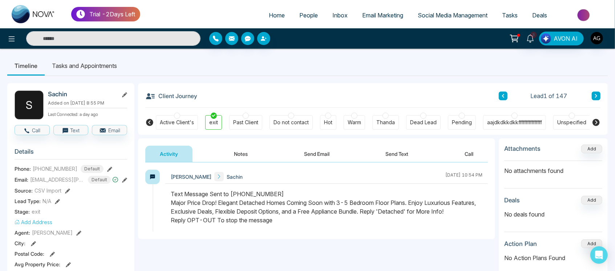
click at [607, 117] on div "New Lead Contacted Engaged Qualified Active Client's exit Past Client Do not co…" at bounding box center [373, 121] width 470 height 27
click at [595, 122] on icon at bounding box center [595, 122] width 7 height 7
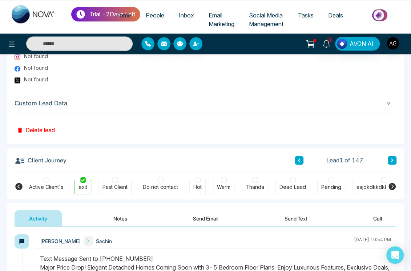
scroll to position [490, 0]
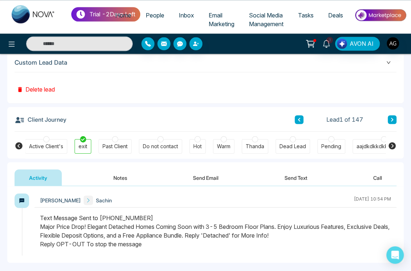
click at [391, 144] on icon at bounding box center [391, 145] width 7 height 7
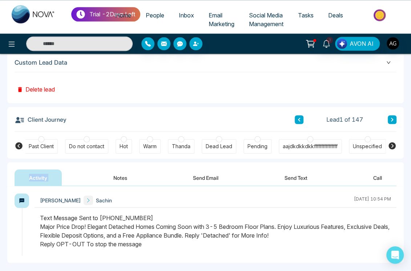
click at [391, 144] on icon at bounding box center [391, 145] width 7 height 7
click at [391, 145] on icon at bounding box center [391, 145] width 7 height 7
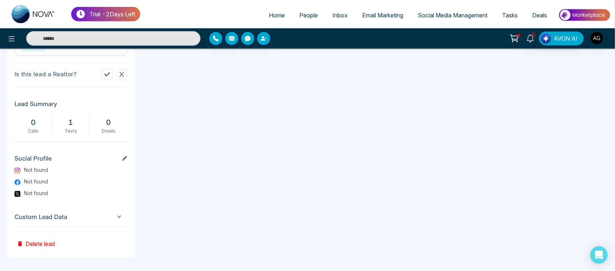
scroll to position [0, 154]
click at [262, 13] on link "Home" at bounding box center [276, 15] width 31 height 14
select select "*"
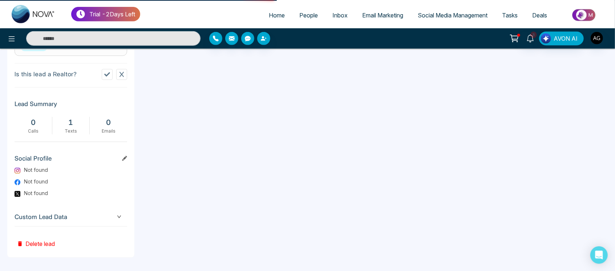
select select "*"
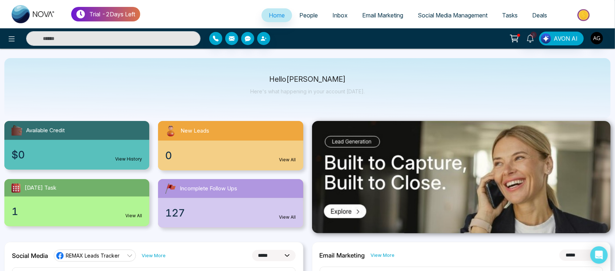
scroll to position [9, 0]
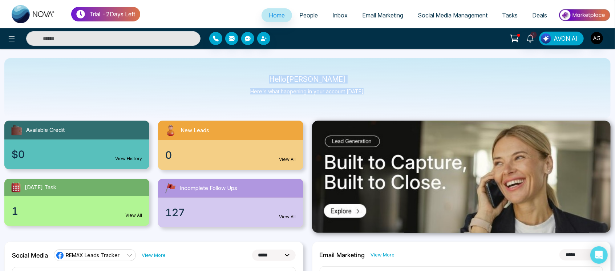
drag, startPoint x: 281, startPoint y: 75, endPoint x: 382, endPoint y: 93, distance: 103.4
click at [382, 93] on div "Hello Anit Gupta Here's what happening in your account today." at bounding box center [307, 88] width 606 height 60
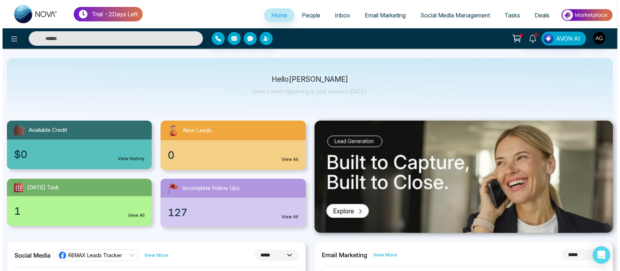
scroll to position [0, 0]
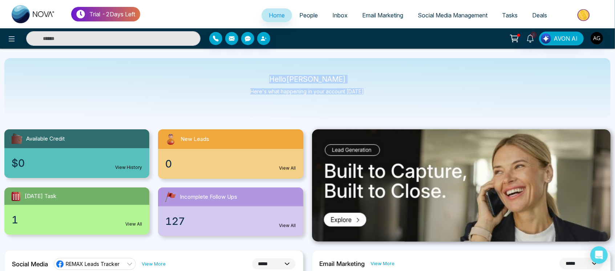
drag, startPoint x: 279, startPoint y: 78, endPoint x: 365, endPoint y: 121, distance: 96.2
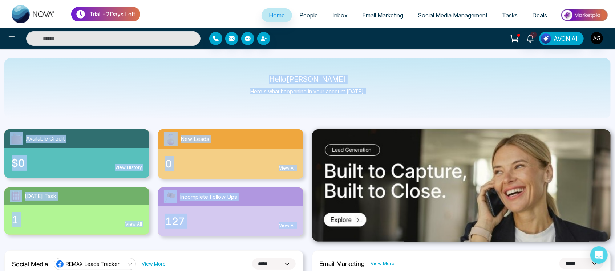
click at [385, 220] on img at bounding box center [461, 185] width 299 height 113
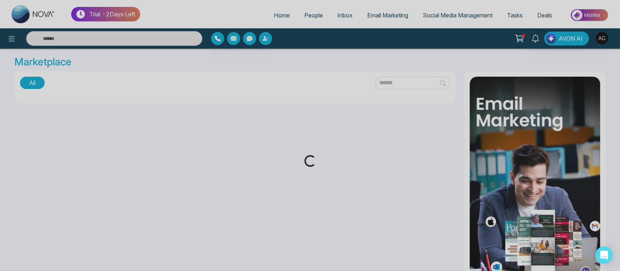
drag, startPoint x: 333, startPoint y: 108, endPoint x: 279, endPoint y: 84, distance: 60.1
click at [279, 84] on div "Loading..." at bounding box center [310, 135] width 620 height 271
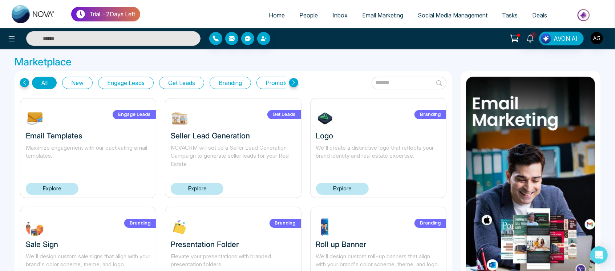
click at [269, 12] on span "Home" at bounding box center [277, 15] width 16 height 7
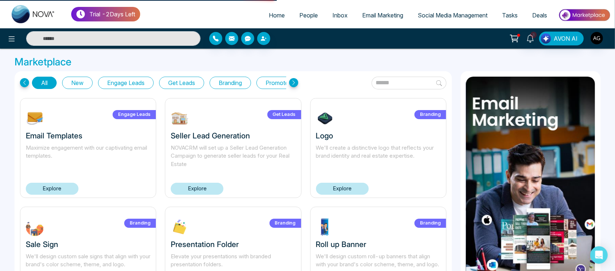
select select "*"
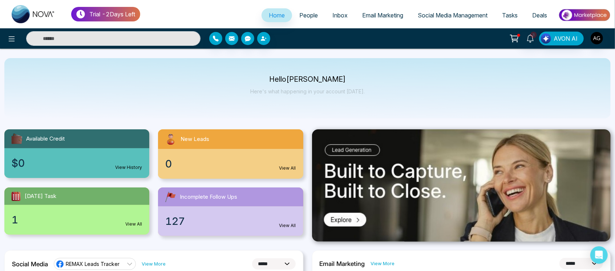
click at [305, 17] on span "People" at bounding box center [308, 15] width 19 height 7
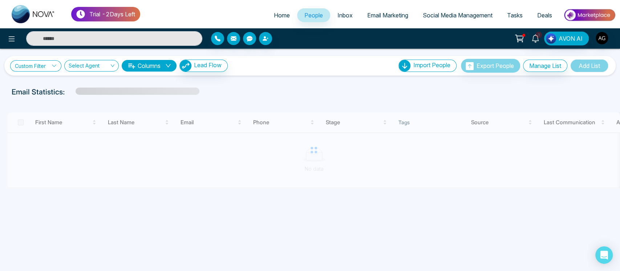
click at [46, 70] on link "Custom Filter" at bounding box center [35, 65] width 51 height 11
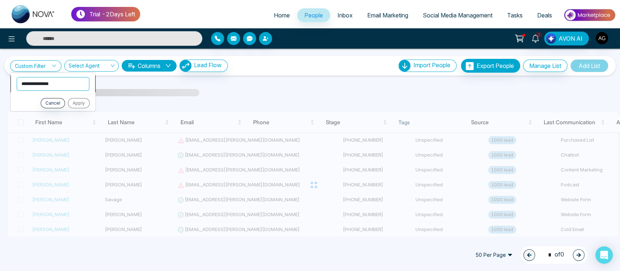
click at [53, 88] on select "**********" at bounding box center [53, 84] width 73 height 14
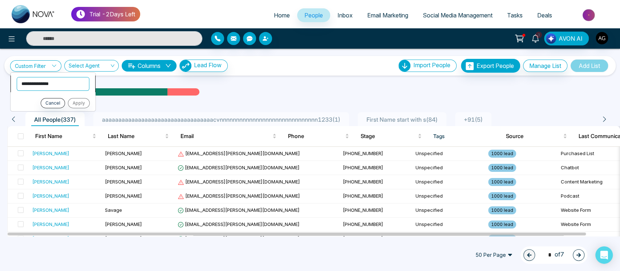
select select "*****"
click at [17, 77] on select "**********" at bounding box center [53, 84] width 73 height 14
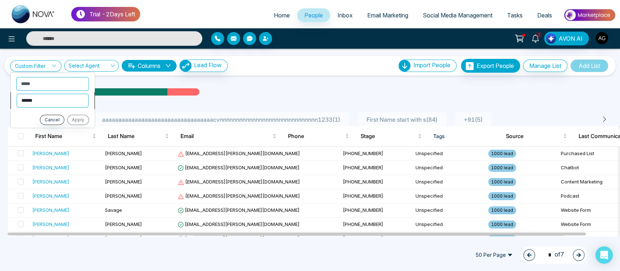
click at [51, 102] on select "**********" at bounding box center [53, 100] width 72 height 14
select select "*******"
click at [17, 93] on select "**********" at bounding box center [53, 100] width 72 height 14
click at [52, 117] on select "**********" at bounding box center [52, 116] width 73 height 14
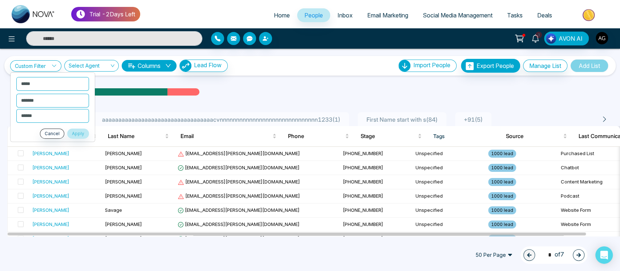
drag, startPoint x: 561, startPoint y: 1, endPoint x: 222, endPoint y: 90, distance: 351.1
click at [222, 90] on div "Email Statistics:" at bounding box center [310, 91] width 597 height 11
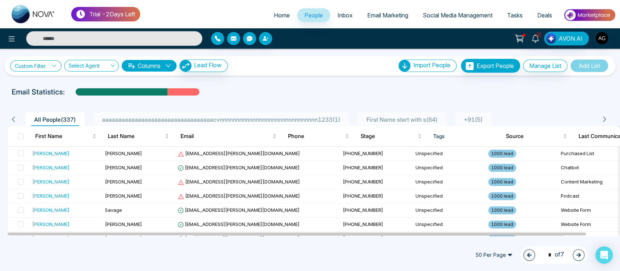
click at [54, 62] on link "Custom Filter" at bounding box center [35, 65] width 51 height 11
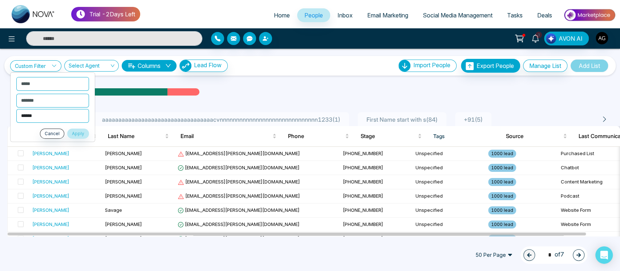
click at [57, 114] on select "**********" at bounding box center [52, 116] width 73 height 14
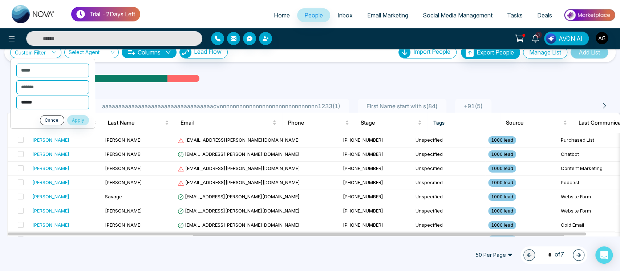
scroll to position [11, 0]
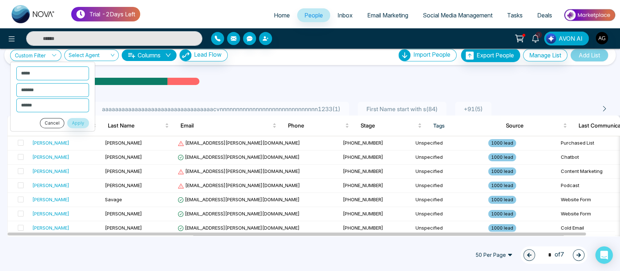
click at [55, 118] on button "Cancel" at bounding box center [52, 123] width 24 height 10
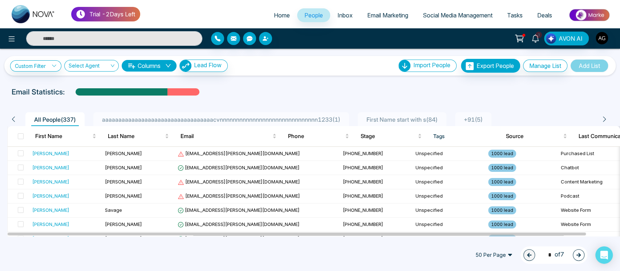
scroll to position [0, 0]
drag, startPoint x: 0, startPoint y: 97, endPoint x: 248, endPoint y: 92, distance: 248.1
click at [248, 92] on div "Email Statistics:" at bounding box center [310, 91] width 620 height 11
click at [248, 92] on div "Email Statistics:" at bounding box center [310, 91] width 597 height 11
drag, startPoint x: 9, startPoint y: 89, endPoint x: 70, endPoint y: 94, distance: 61.3
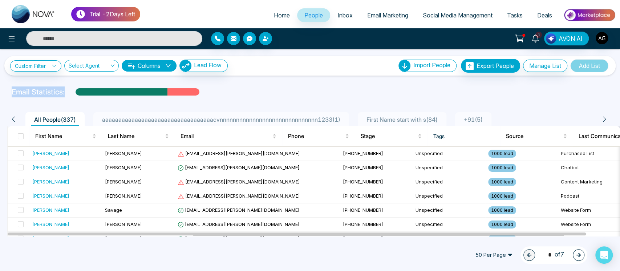
click at [70, 94] on div "Email Statistics:" at bounding box center [309, 91] width 605 height 11
click at [70, 94] on div "Email Statistics:" at bounding box center [310, 91] width 597 height 11
drag, startPoint x: 215, startPoint y: 96, endPoint x: 0, endPoint y: 86, distance: 215.6
click at [0, 86] on div "**********" at bounding box center [310, 142] width 620 height 187
click at [1, 93] on div "Email Statistics:" at bounding box center [310, 91] width 620 height 11
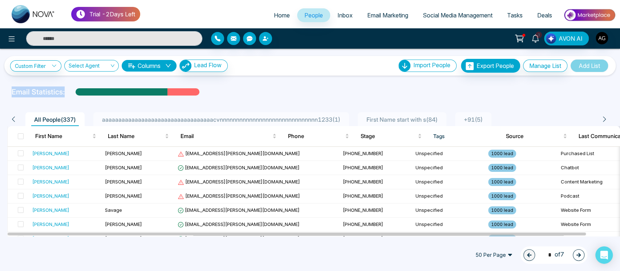
drag, startPoint x: 1, startPoint y: 93, endPoint x: 64, endPoint y: 95, distance: 62.9
click at [64, 95] on div "Email Statistics:" at bounding box center [310, 91] width 620 height 11
click at [64, 95] on div "Email Statistics:" at bounding box center [310, 91] width 597 height 11
click at [237, 98] on div at bounding box center [309, 98] width 611 height 3
click at [67, 94] on div "Email Statistics:" at bounding box center [310, 91] width 597 height 11
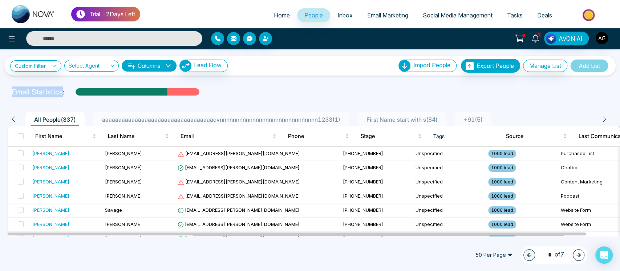
drag, startPoint x: 61, startPoint y: 93, endPoint x: 0, endPoint y: 86, distance: 61.8
click at [0, 86] on div "Email Statistics:" at bounding box center [310, 91] width 620 height 11
click at [28, 94] on p "Email Statistics:" at bounding box center [38, 91] width 53 height 11
drag, startPoint x: 1, startPoint y: 89, endPoint x: 69, endPoint y: 92, distance: 68.0
click at [69, 92] on div "Email Statistics:" at bounding box center [310, 91] width 620 height 11
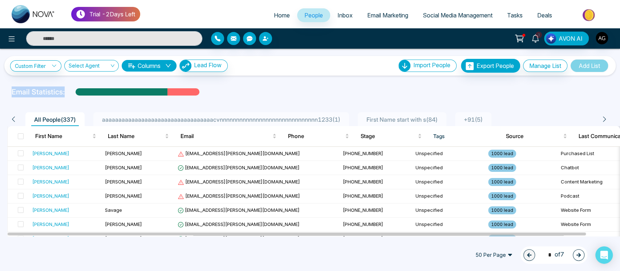
click at [69, 92] on div "Email Statistics:" at bounding box center [310, 91] width 597 height 11
